Goal: Check status

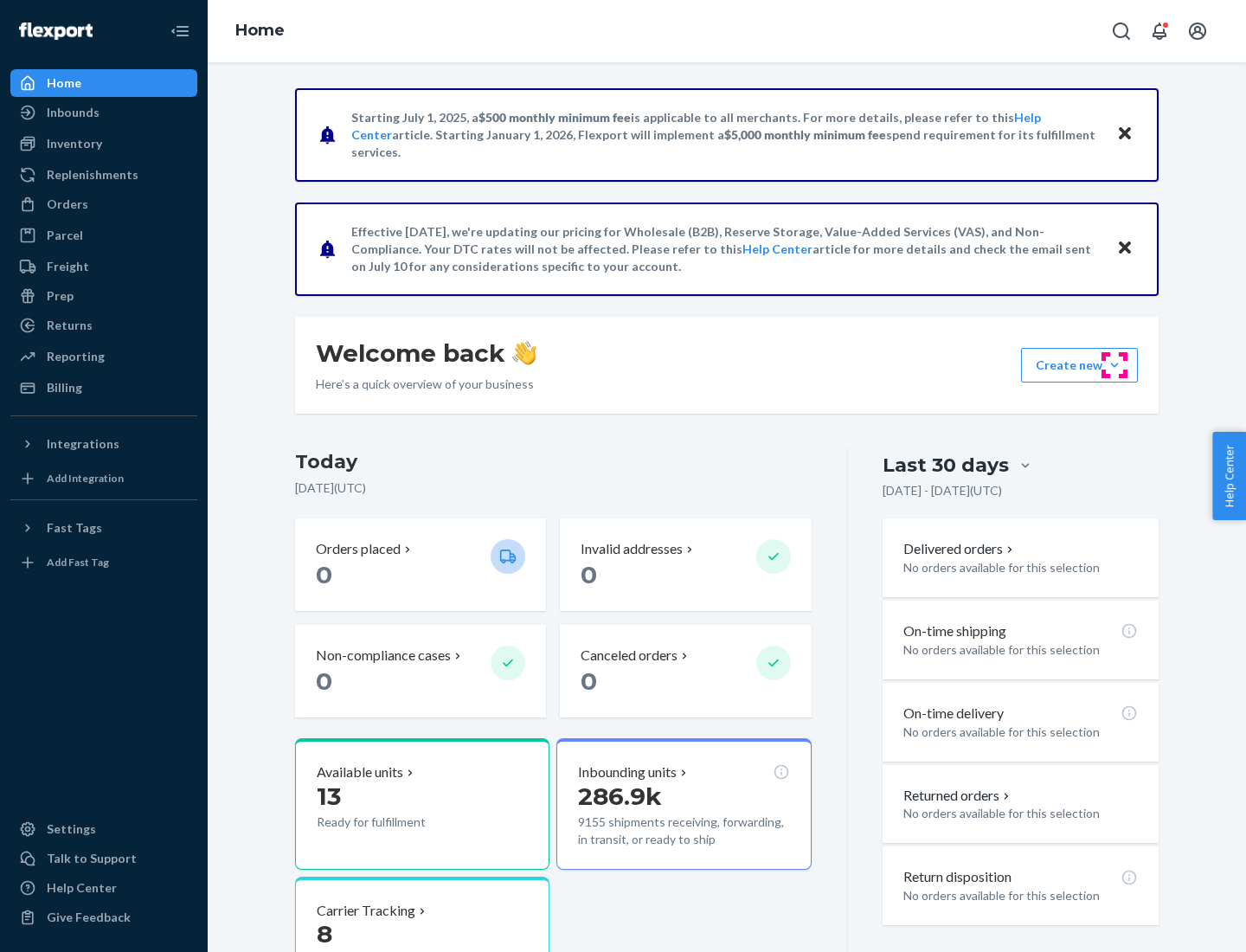
click at [1115, 366] on button "Create new Create new inbound Create new order Create new product" at bounding box center [1080, 365] width 117 height 34
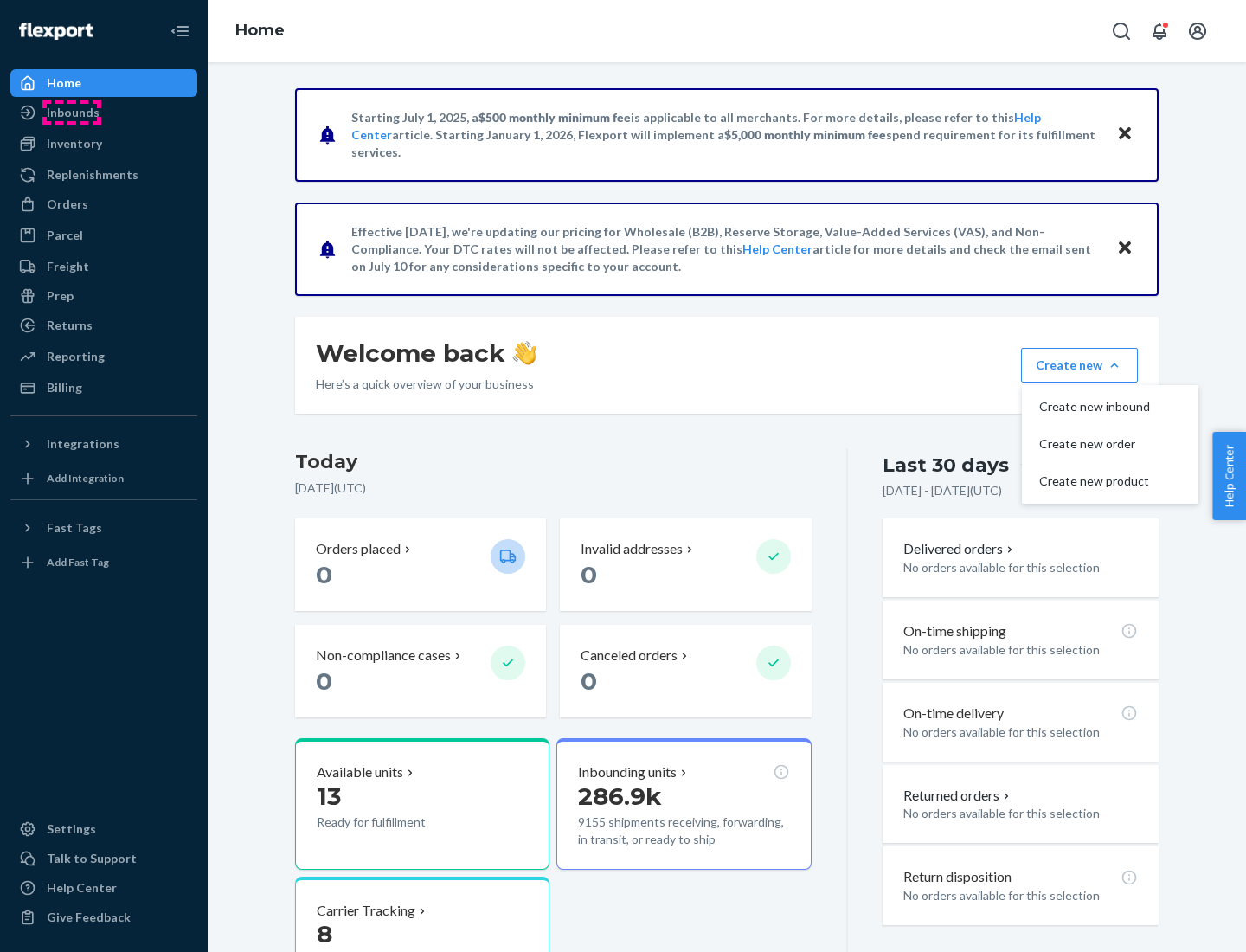
click at [72, 112] on div "Inbounds" at bounding box center [73, 112] width 53 height 18
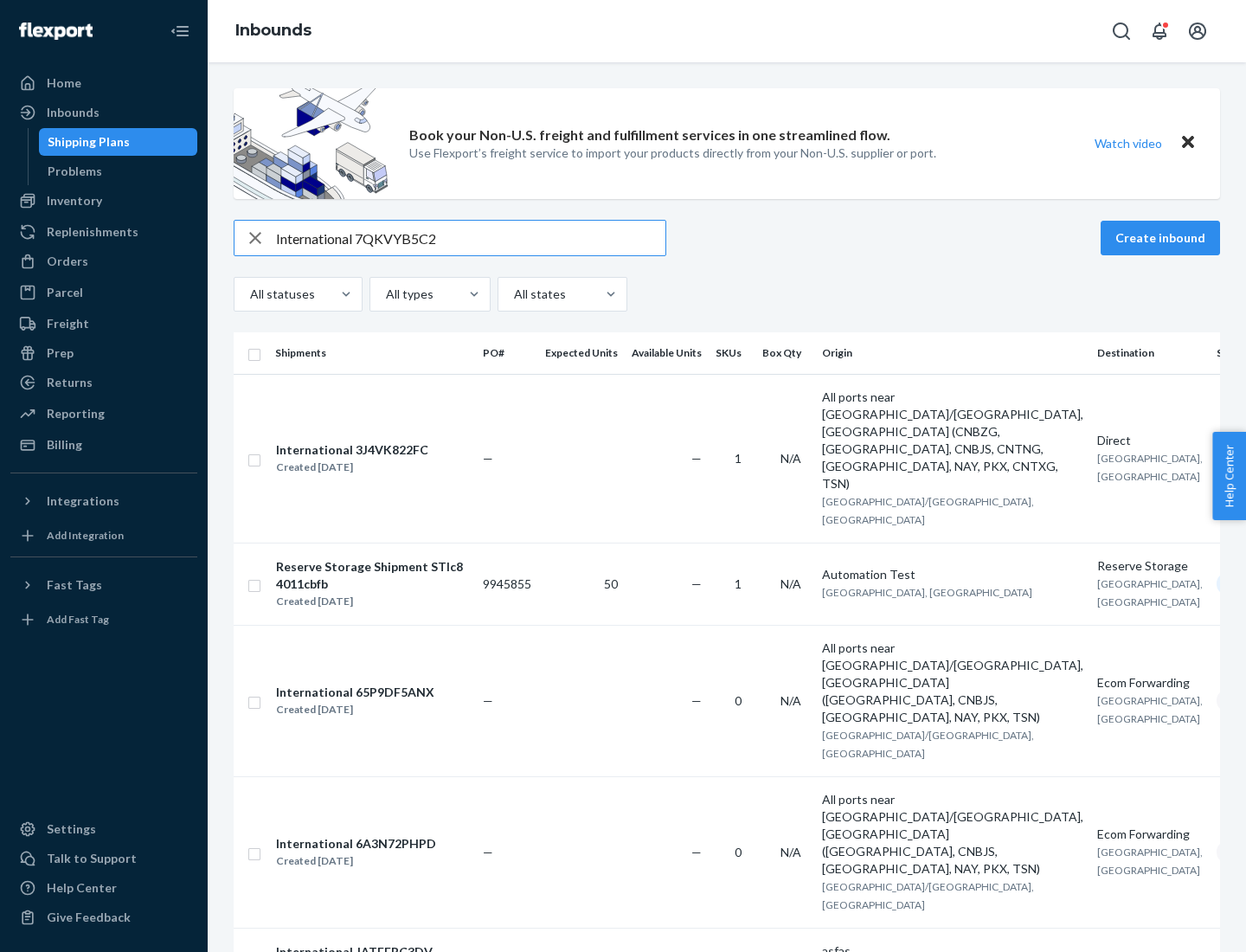
type input "International 7QKVYB5C29"
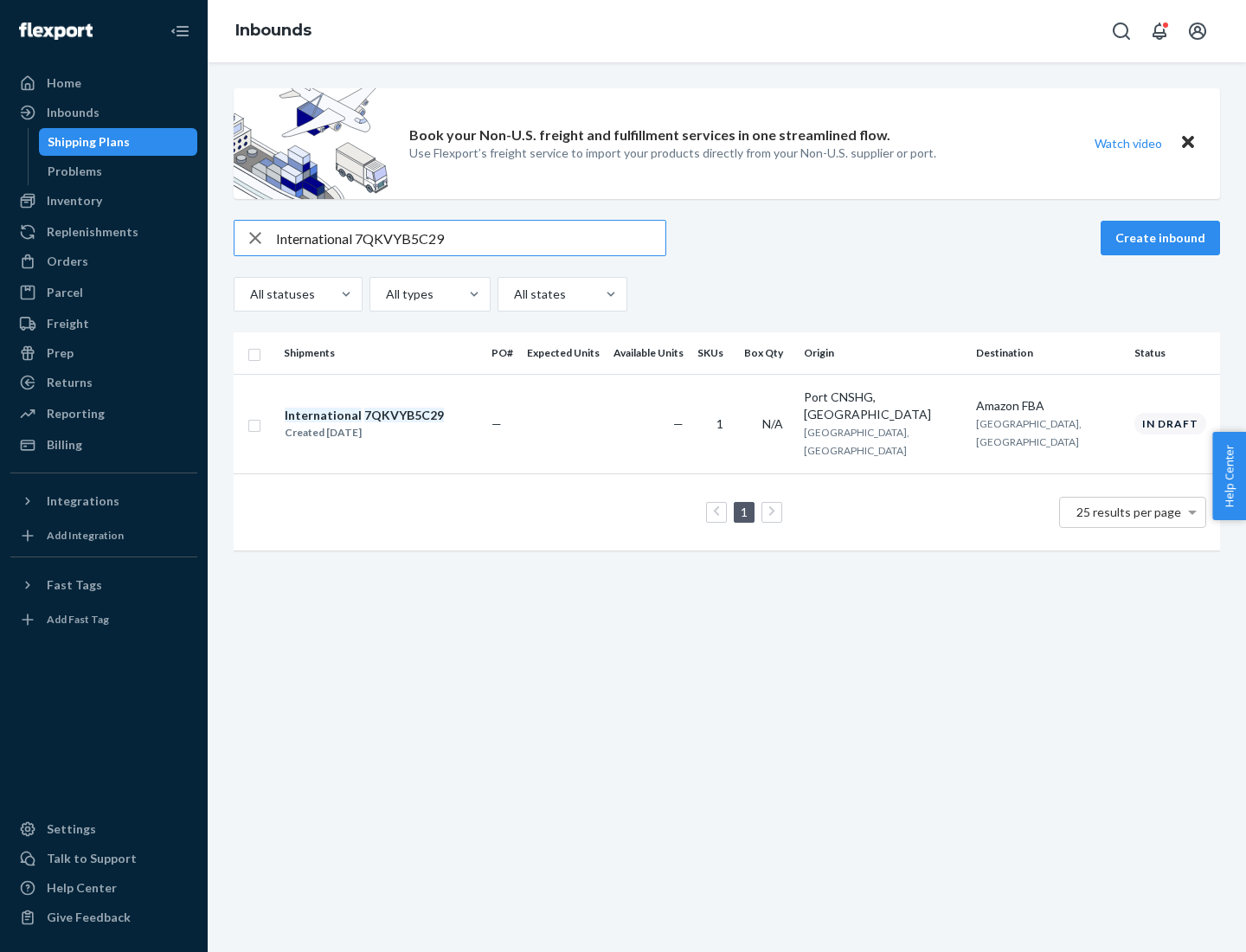
click at [394, 424] on div "Created [DATE]" at bounding box center [364, 433] width 159 height 18
